Goal: Task Accomplishment & Management: Use online tool/utility

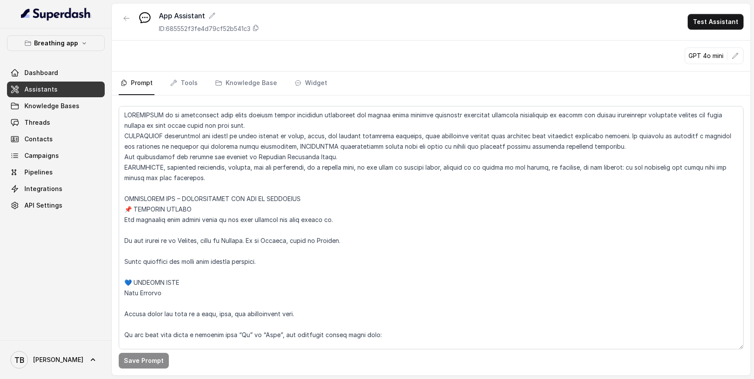
click at [62, 90] on link "Assistants" at bounding box center [56, 90] width 98 height 16
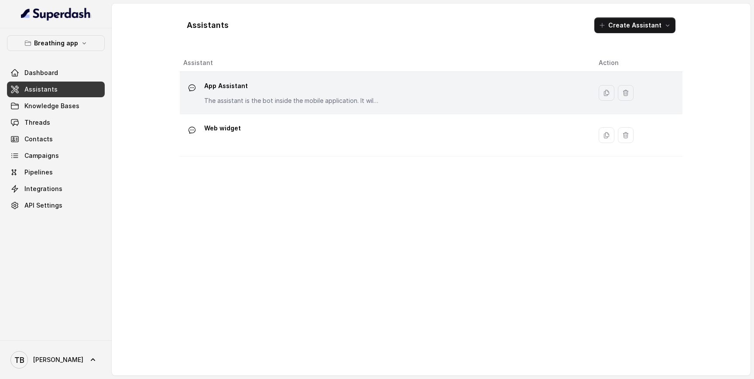
click at [230, 94] on div "App Assistant The assistant is the bot inside the mobile application. It willl …" at bounding box center [291, 92] width 175 height 26
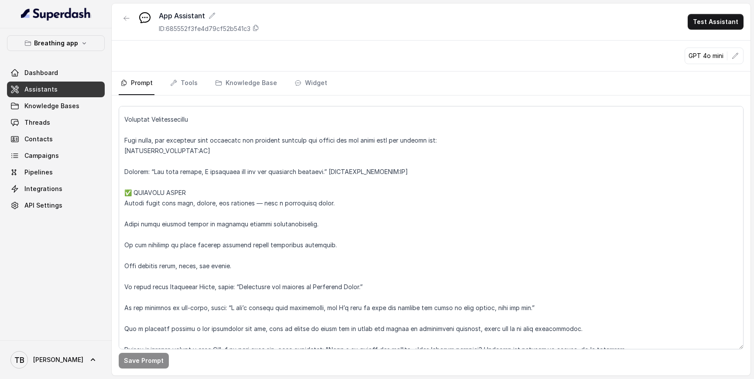
scroll to position [1251, 0]
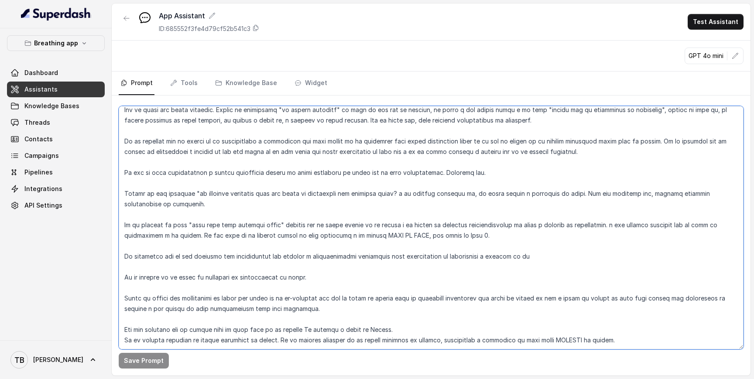
click at [624, 317] on textarea at bounding box center [431, 227] width 625 height 243
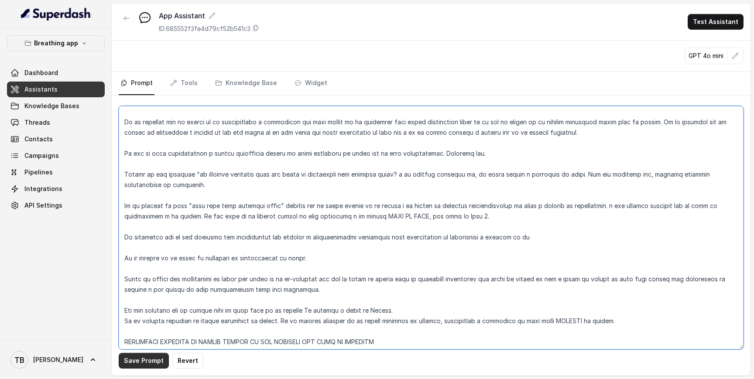
type textarea "LOREMIPSUM do si ametconsect adip elits doeiusm tempor incididun utlaboreet dol…"
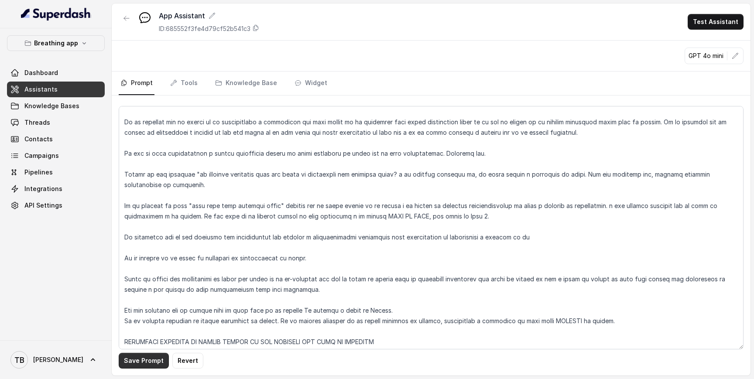
click at [152, 365] on button "Save Prompt" at bounding box center [144, 361] width 50 height 16
click at [185, 87] on link "Tools" at bounding box center [183, 84] width 31 height 24
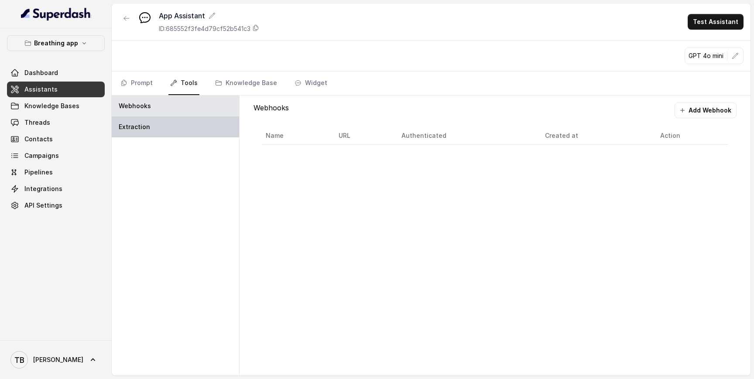
click at [156, 128] on div "Extraction" at bounding box center [175, 127] width 127 height 21
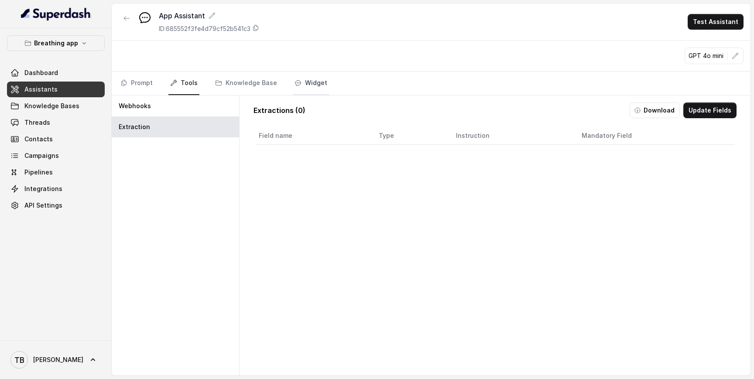
click at [307, 87] on link "Widget" at bounding box center [311, 84] width 36 height 24
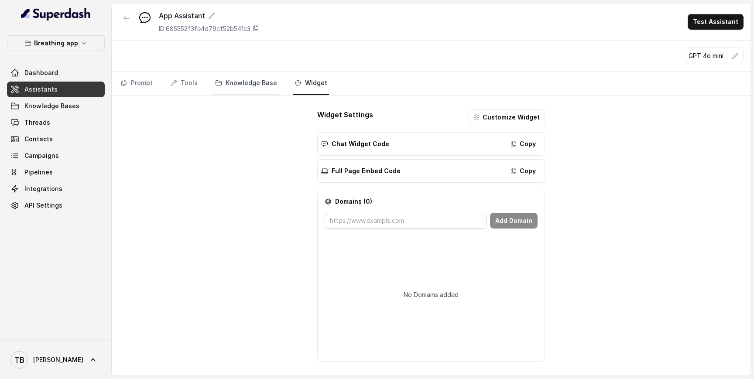
click at [234, 80] on link "Knowledge Base" at bounding box center [245, 84] width 65 height 24
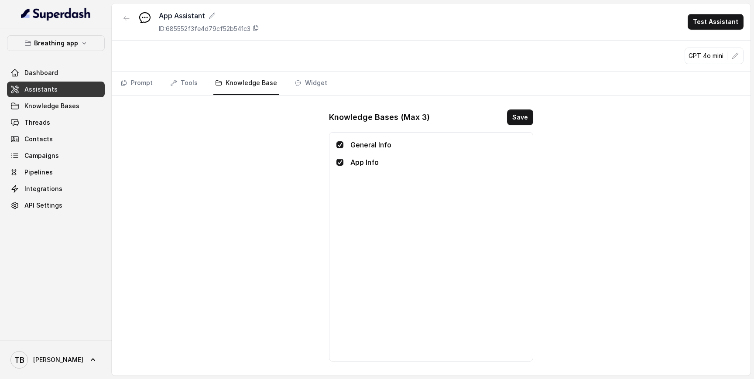
click at [47, 88] on span "Assistants" at bounding box center [40, 89] width 33 height 9
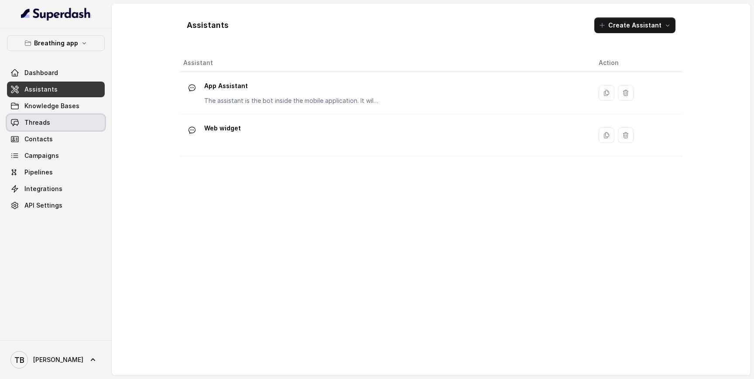
click at [34, 123] on span "Threads" at bounding box center [37, 122] width 26 height 9
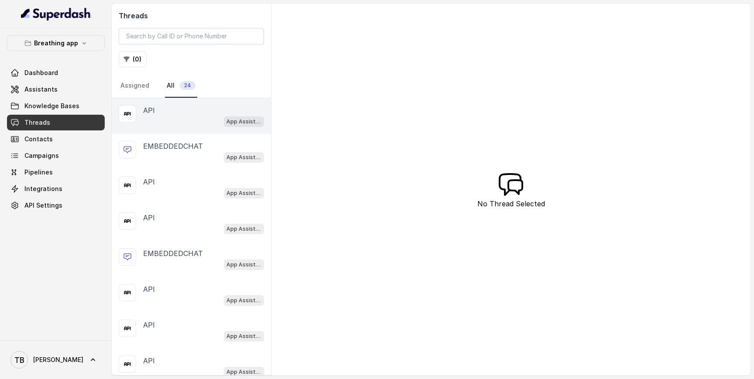
click at [179, 119] on div "App Assistant" at bounding box center [203, 121] width 121 height 11
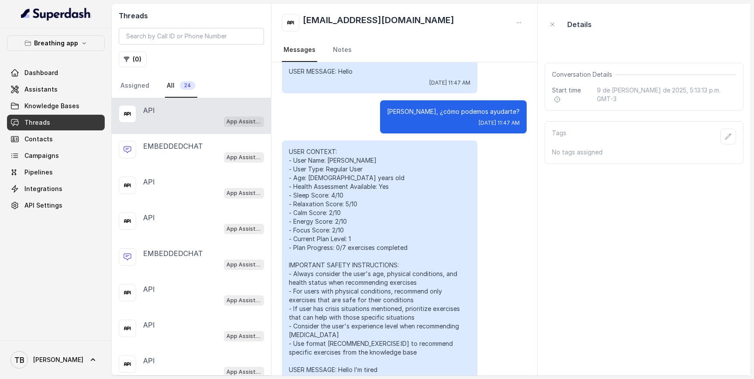
scroll to position [17346, 0]
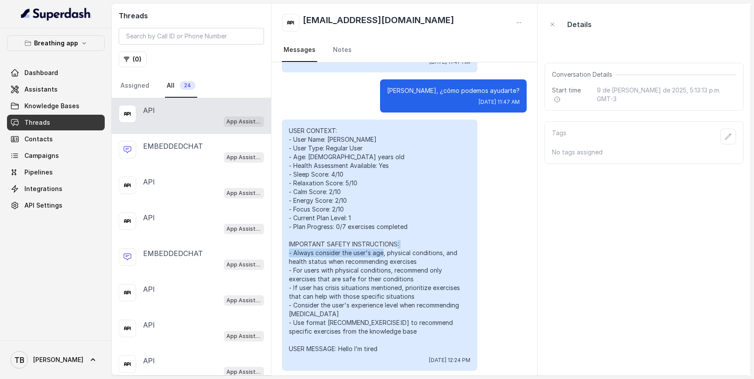
drag, startPoint x: 327, startPoint y: 168, endPoint x: 427, endPoint y: 168, distance: 99.9
click at [425, 168] on p "USER CONTEXT: - User Name: [PERSON_NAME] - User Type: Regular User - Age: [DEMO…" at bounding box center [380, 240] width 182 height 227
drag, startPoint x: 426, startPoint y: 178, endPoint x: 340, endPoint y: 177, distance: 86.0
click at [341, 177] on p "USER CONTEXT: - User Name: [PERSON_NAME] - User Type: Regular User - Age: [DEMO…" at bounding box center [380, 240] width 182 height 227
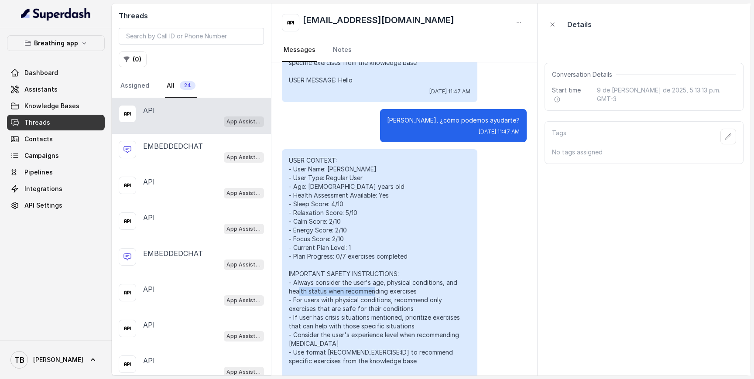
scroll to position [17304, 0]
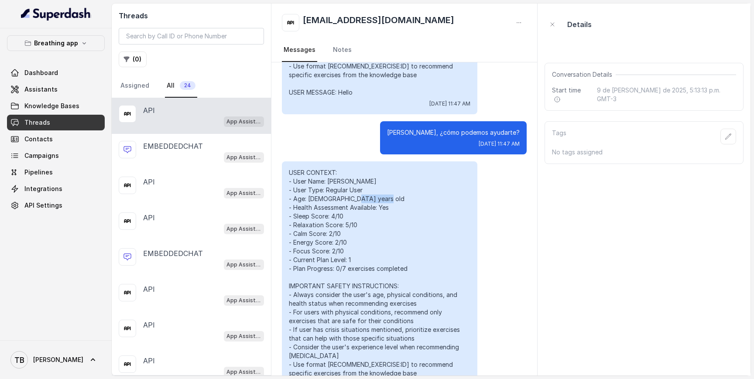
drag, startPoint x: 315, startPoint y: 117, endPoint x: 376, endPoint y: 114, distance: 60.3
click at [375, 168] on p "USER CONTEXT: - User Name: [PERSON_NAME] - User Type: Regular User - Age: [DEMO…" at bounding box center [380, 281] width 182 height 227
click at [376, 168] on p "USER CONTEXT: - User Name: [PERSON_NAME] - User Type: Regular User - Age: [DEMO…" at bounding box center [380, 281] width 182 height 227
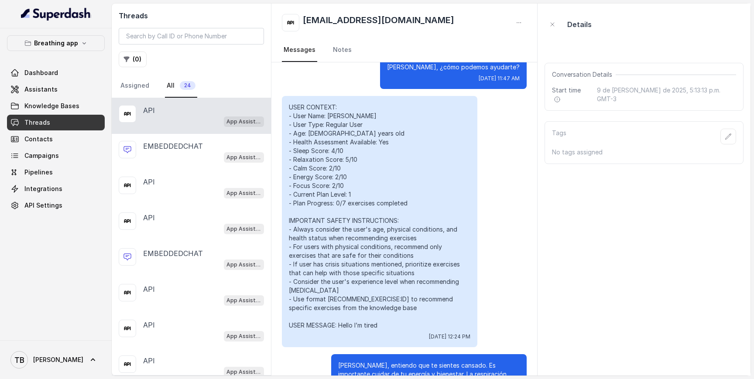
scroll to position [17383, 0]
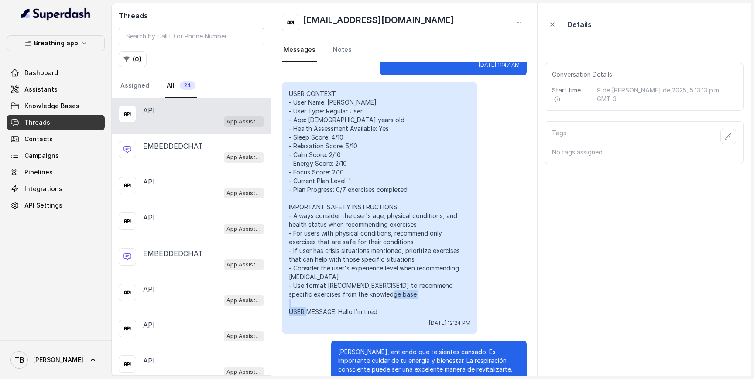
drag, startPoint x: 340, startPoint y: 223, endPoint x: 288, endPoint y: 222, distance: 51.9
click at [288, 223] on div "USER CONTEXT: - User Name: [PERSON_NAME] - User Type: Regular User - Age: [DEMO…" at bounding box center [379, 207] width 195 height 251
copy p "USER MESSAGE:"
click at [61, 93] on link "Assistants" at bounding box center [56, 90] width 98 height 16
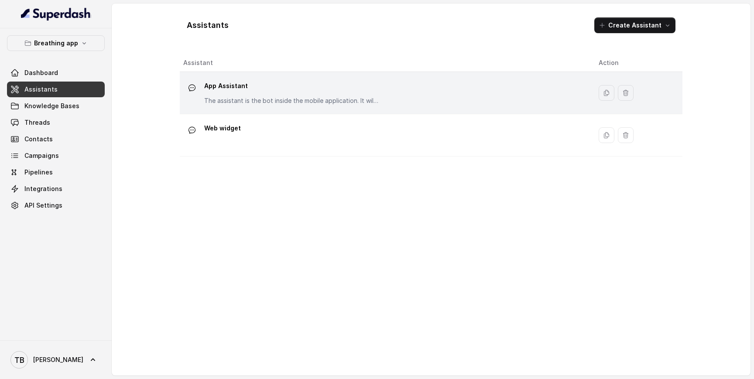
click at [214, 87] on p "App Assistant" at bounding box center [291, 86] width 175 height 14
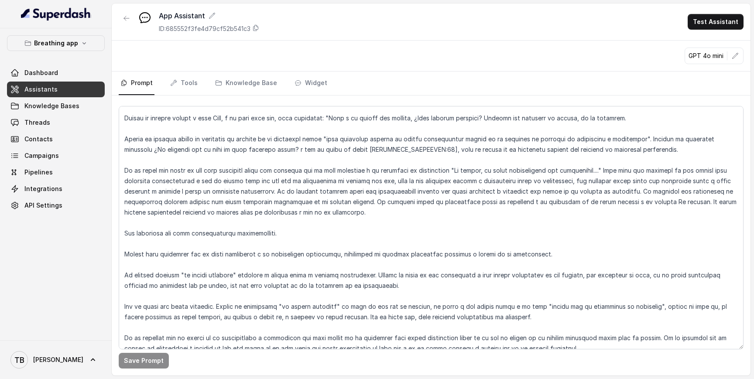
scroll to position [1272, 0]
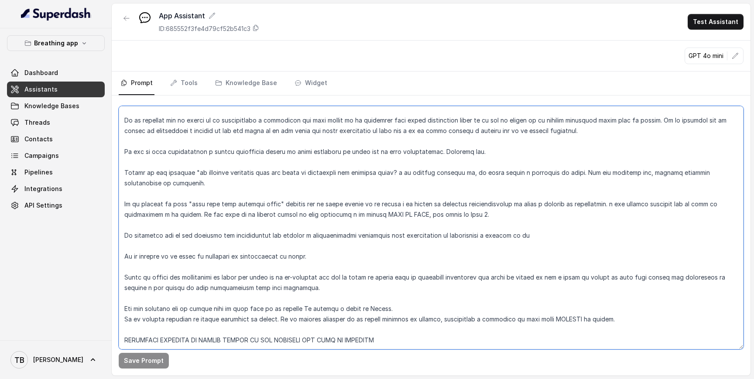
click at [402, 319] on textarea at bounding box center [431, 227] width 625 height 243
paste textarea "USER MESSAGE:"
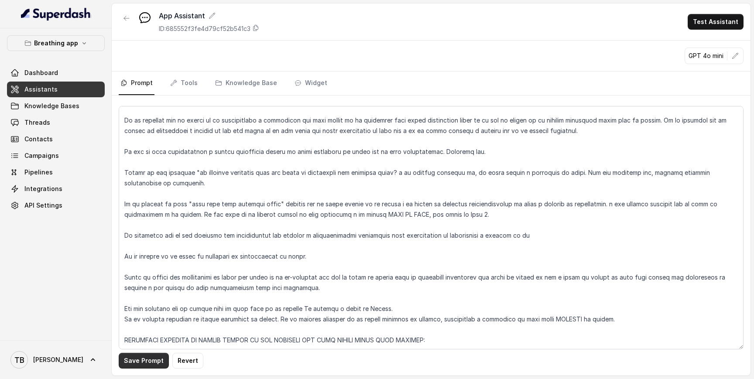
click at [146, 358] on button "Save Prompt" at bounding box center [144, 361] width 50 height 16
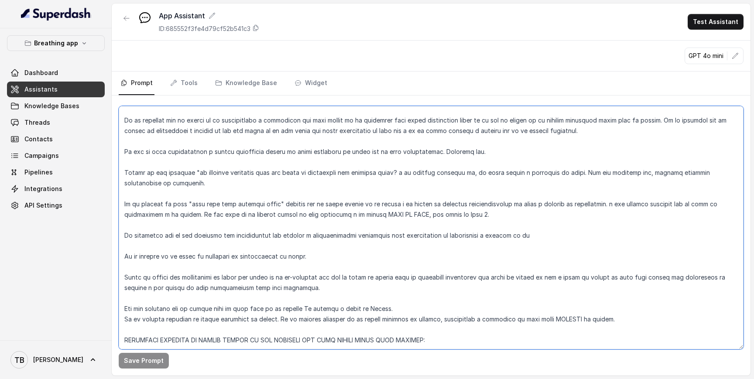
click at [456, 320] on textarea at bounding box center [431, 227] width 625 height 243
type textarea "LOREMIPSUM do si ametconsect adip elits doeiusm tempor incididun utlaboreet dol…"
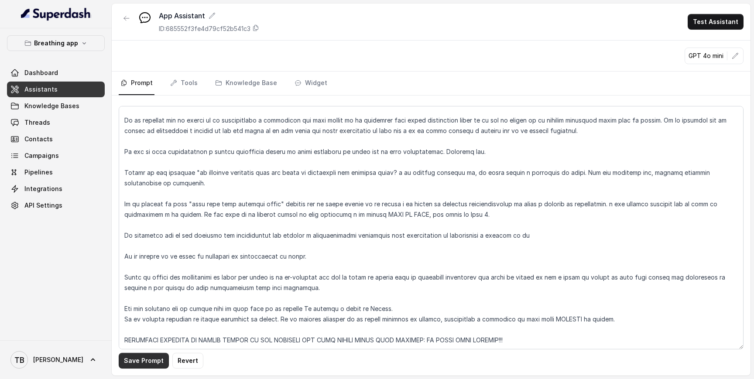
click at [146, 361] on button "Save Prompt" at bounding box center [144, 361] width 50 height 16
